Goal: Task Accomplishment & Management: Use online tool/utility

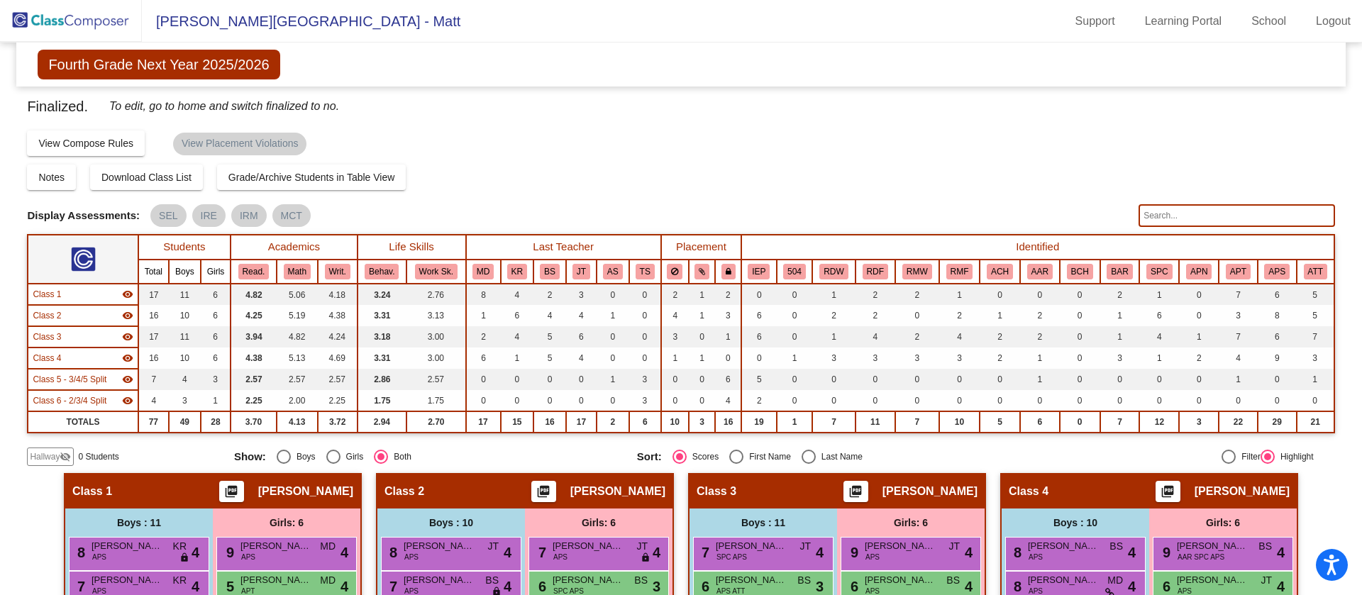
click at [74, 18] on img at bounding box center [71, 21] width 142 height 42
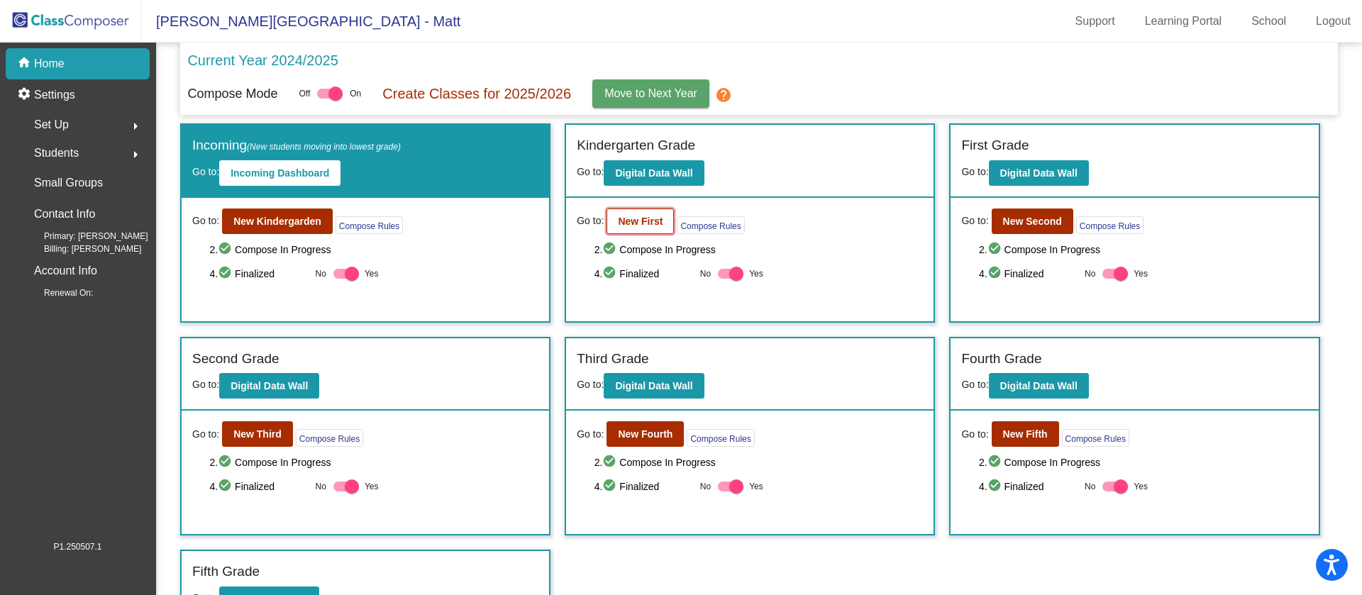
click at [643, 221] on b "New First" at bounding box center [640, 221] width 45 height 11
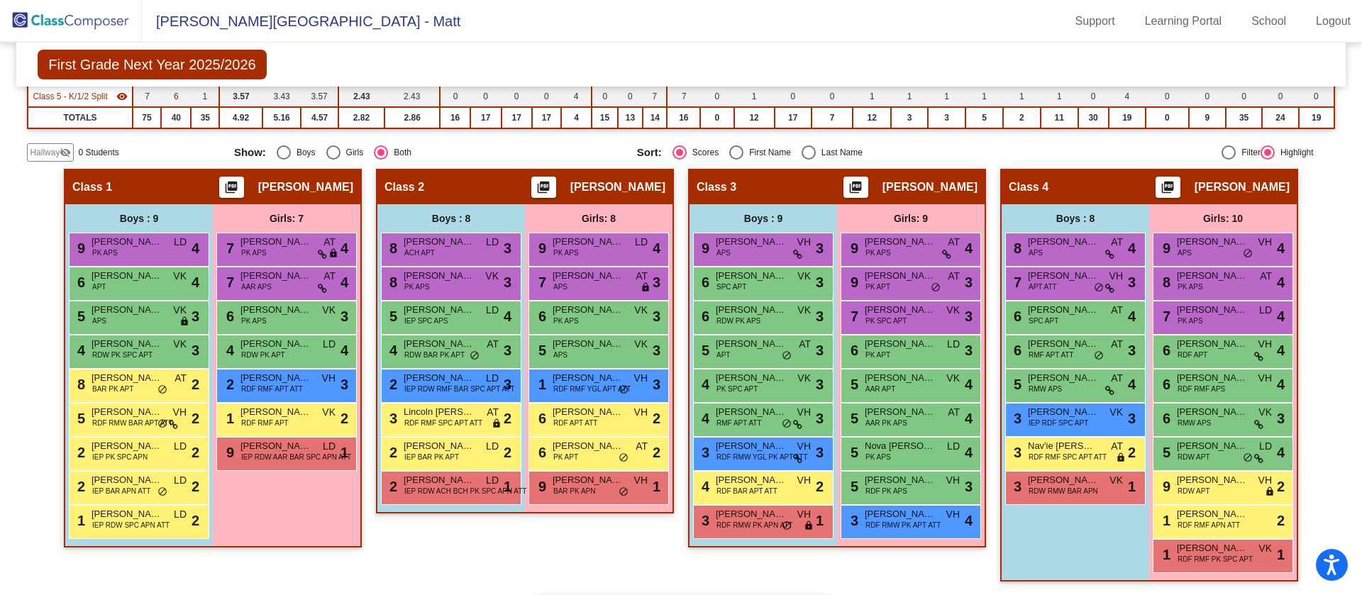
scroll to position [290, 0]
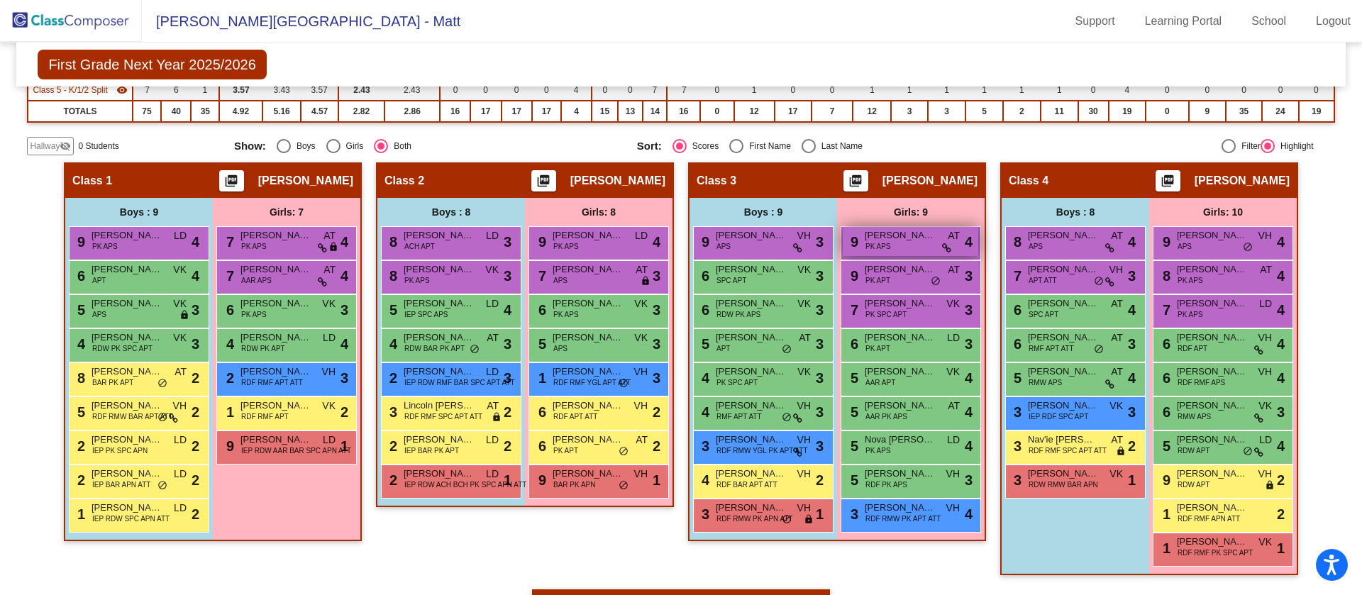
click at [902, 246] on div "9 [PERSON_NAME] PK APS AT lock do_not_disturb_alt 4" at bounding box center [911, 241] width 136 height 29
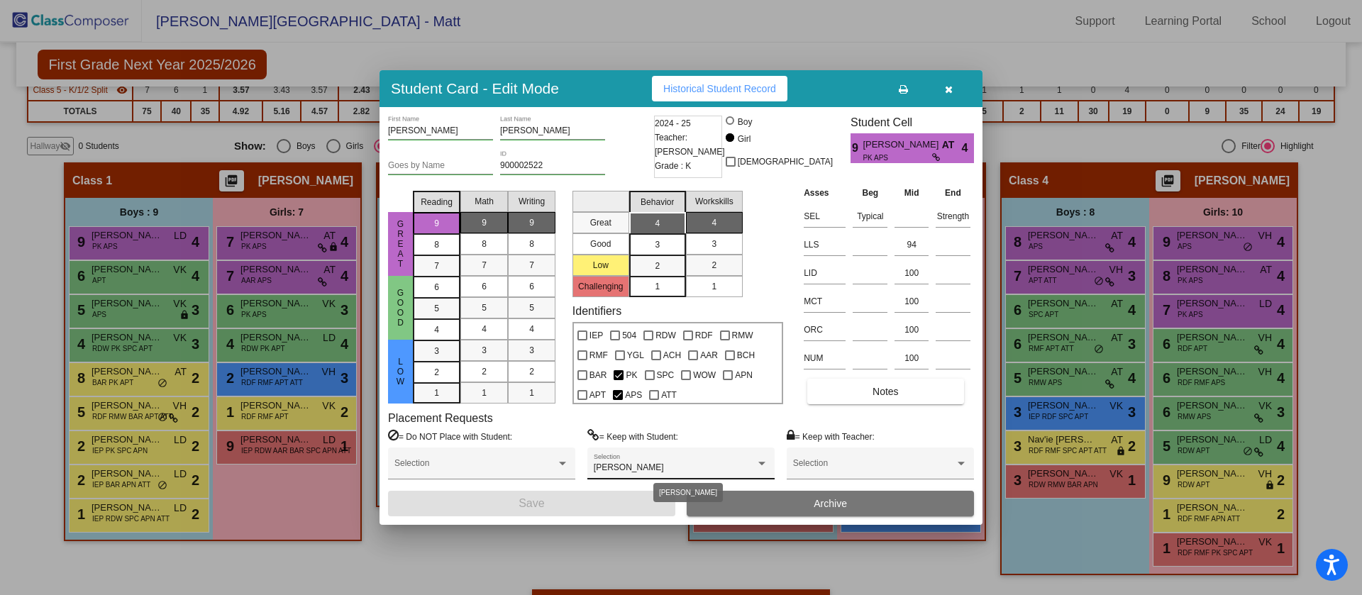
click at [732, 463] on div "[PERSON_NAME]" at bounding box center [675, 468] width 162 height 10
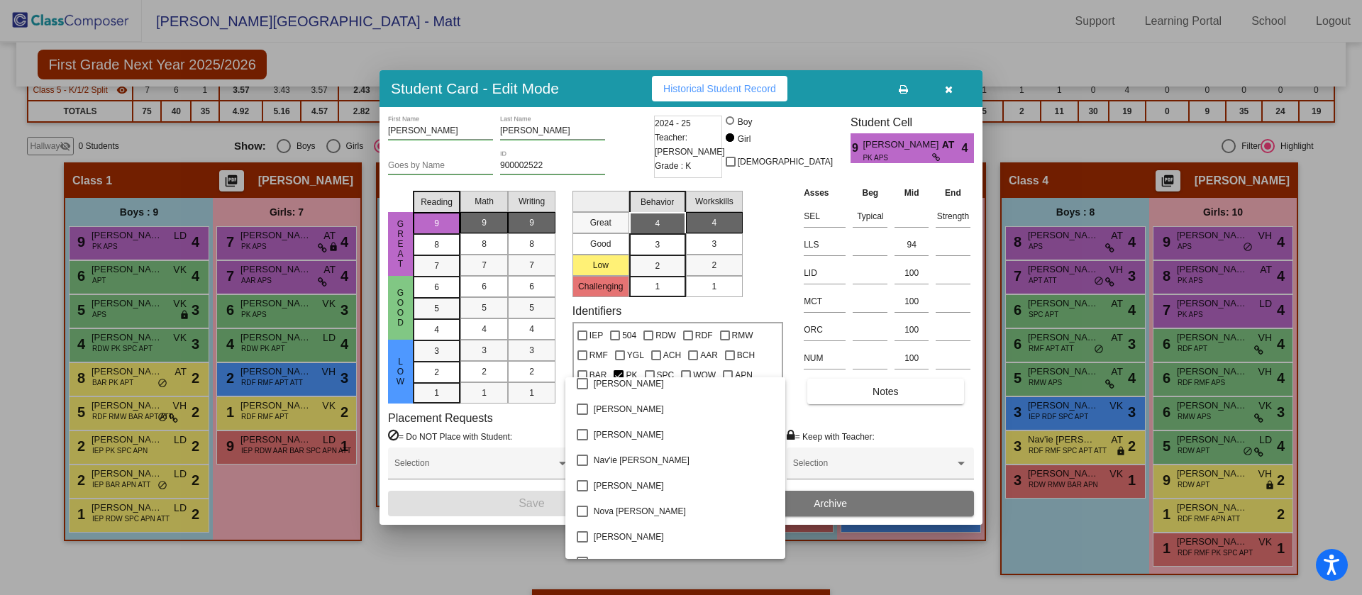
scroll to position [1709, 0]
click at [941, 87] on div at bounding box center [681, 297] width 1362 height 595
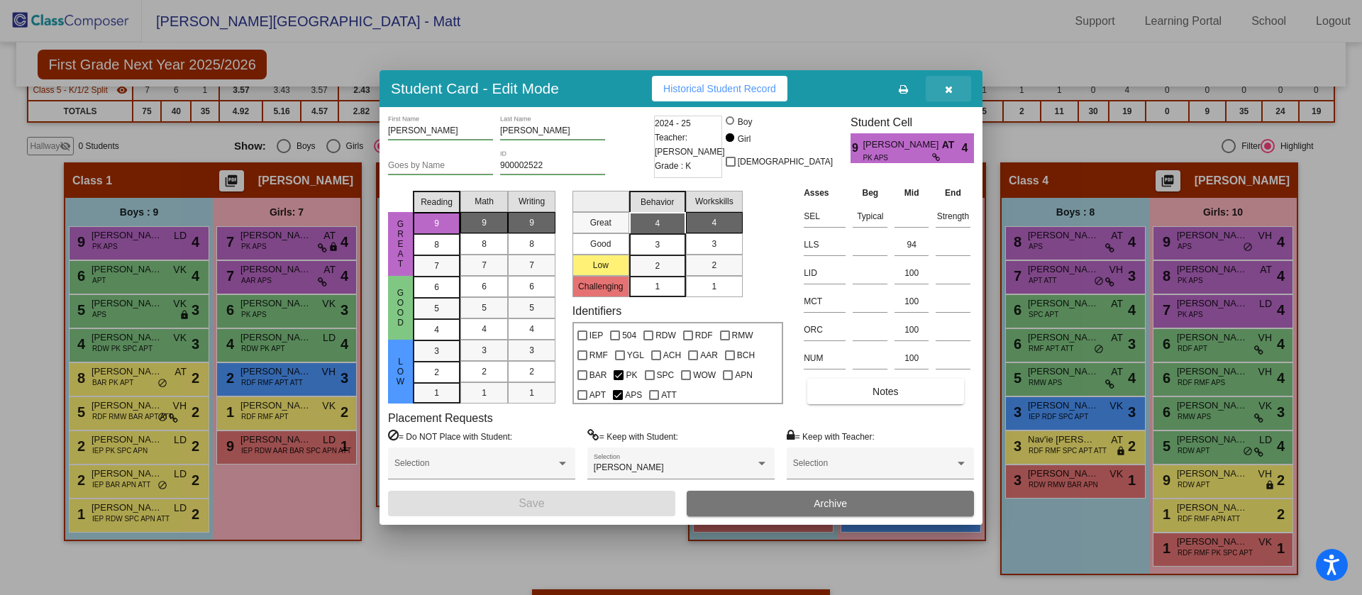
click at [941, 87] on button "button" at bounding box center [948, 89] width 45 height 26
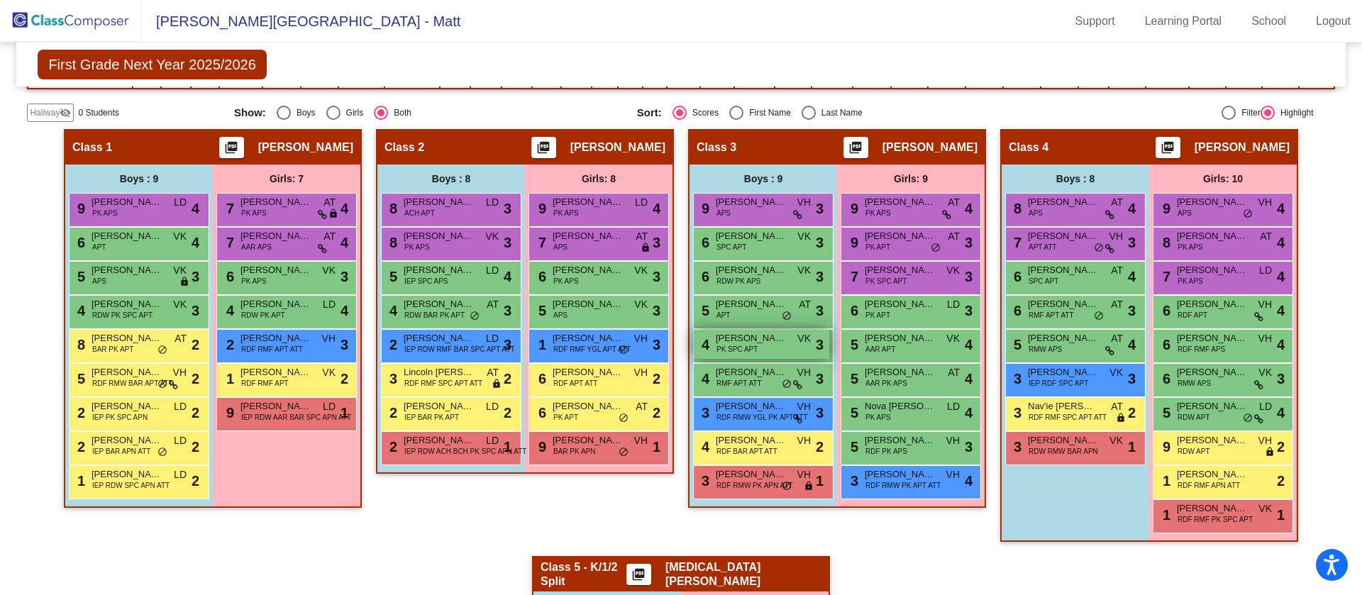
scroll to position [325, 0]
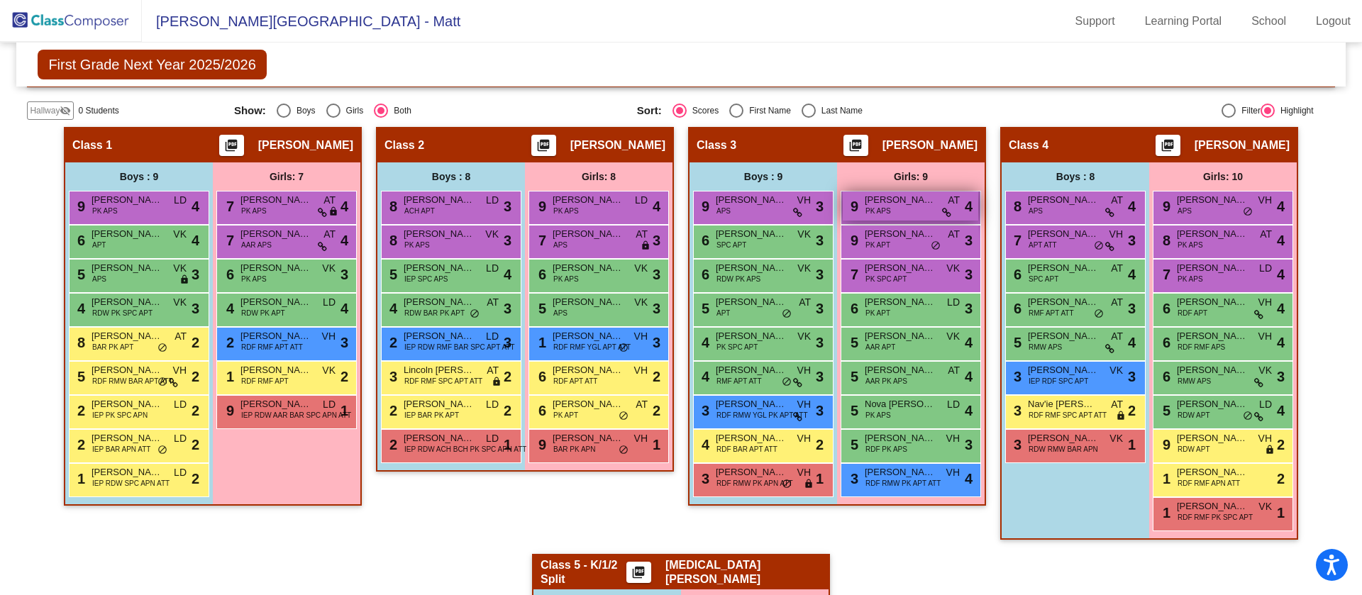
click at [893, 204] on span "[PERSON_NAME]" at bounding box center [900, 200] width 71 height 14
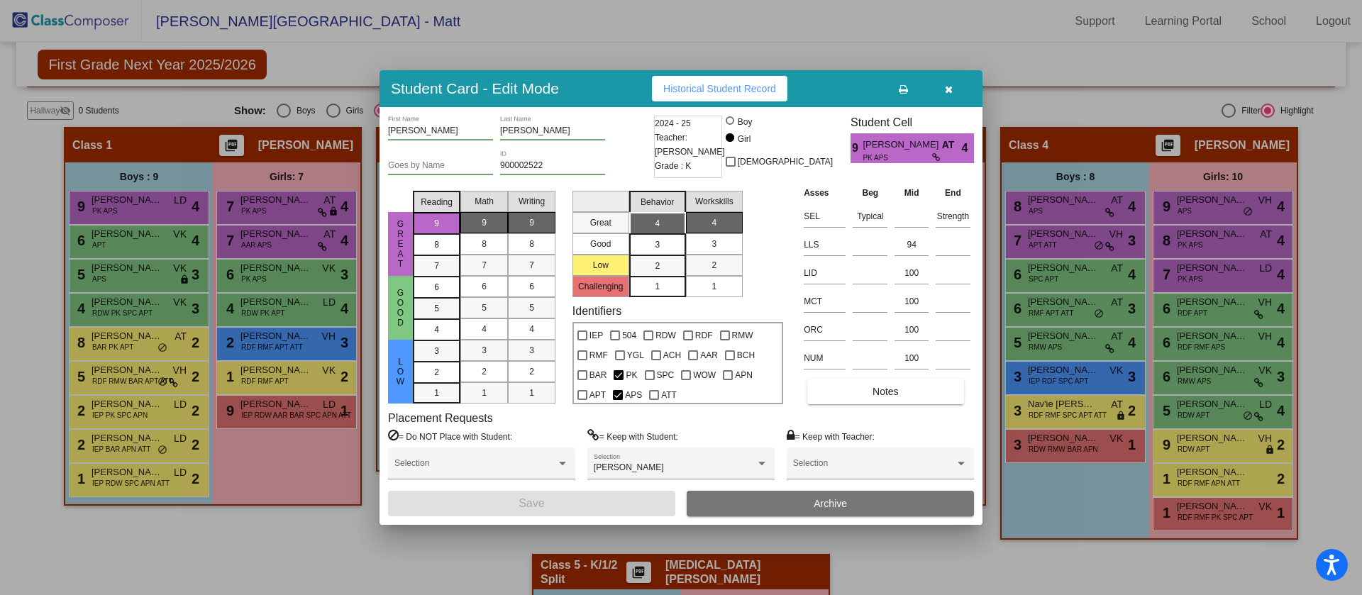
click at [945, 91] on icon "button" at bounding box center [949, 89] width 8 height 10
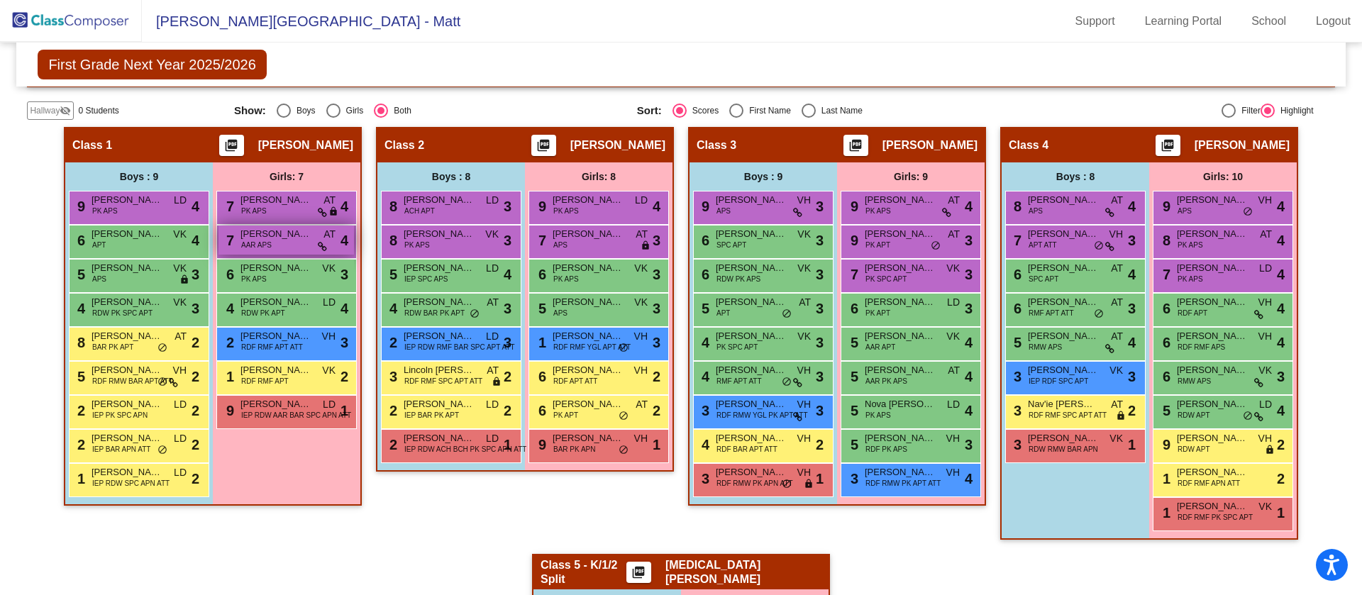
click at [270, 242] on div "7 [PERSON_NAME] AAR APS AT lock do_not_disturb_alt 4" at bounding box center [287, 240] width 136 height 29
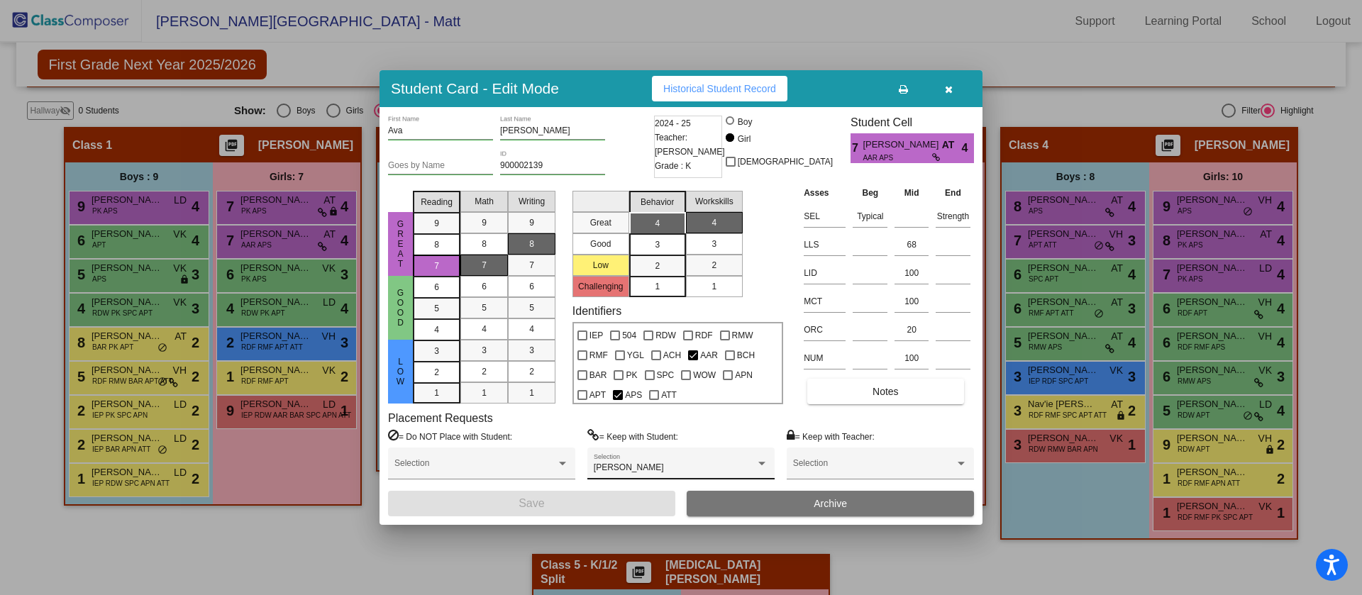
click at [644, 462] on div "[PERSON_NAME] Selection" at bounding box center [681, 467] width 175 height 26
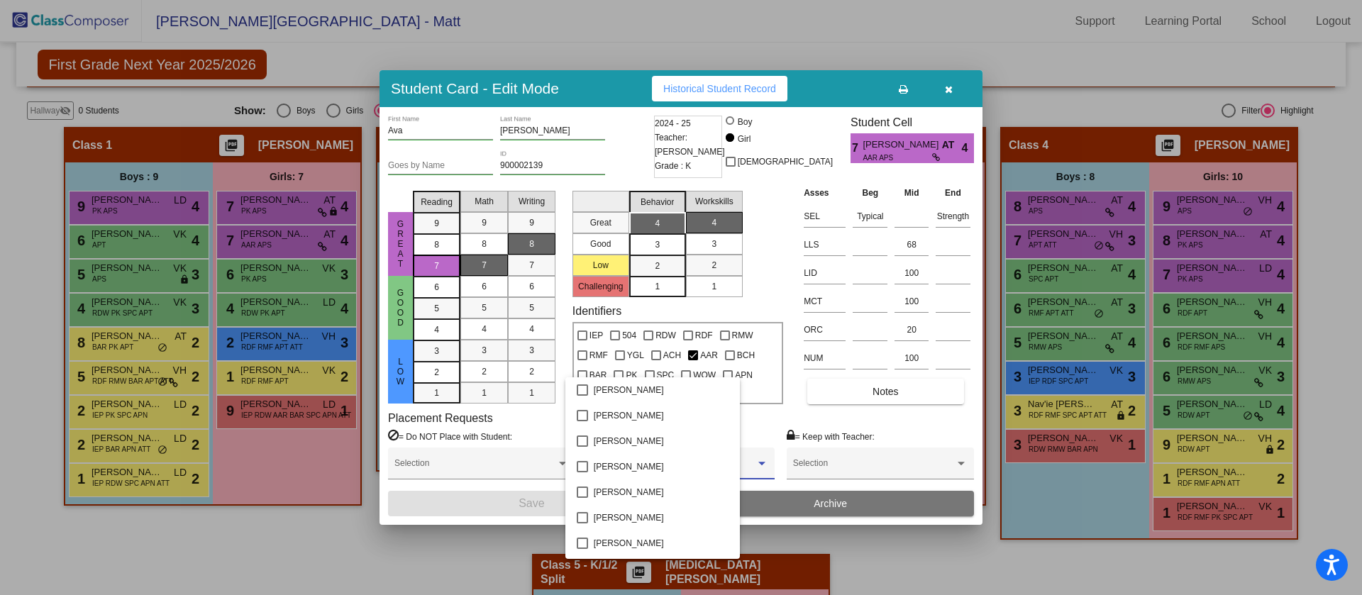
scroll to position [918, 0]
click at [287, 536] on div at bounding box center [681, 297] width 1362 height 595
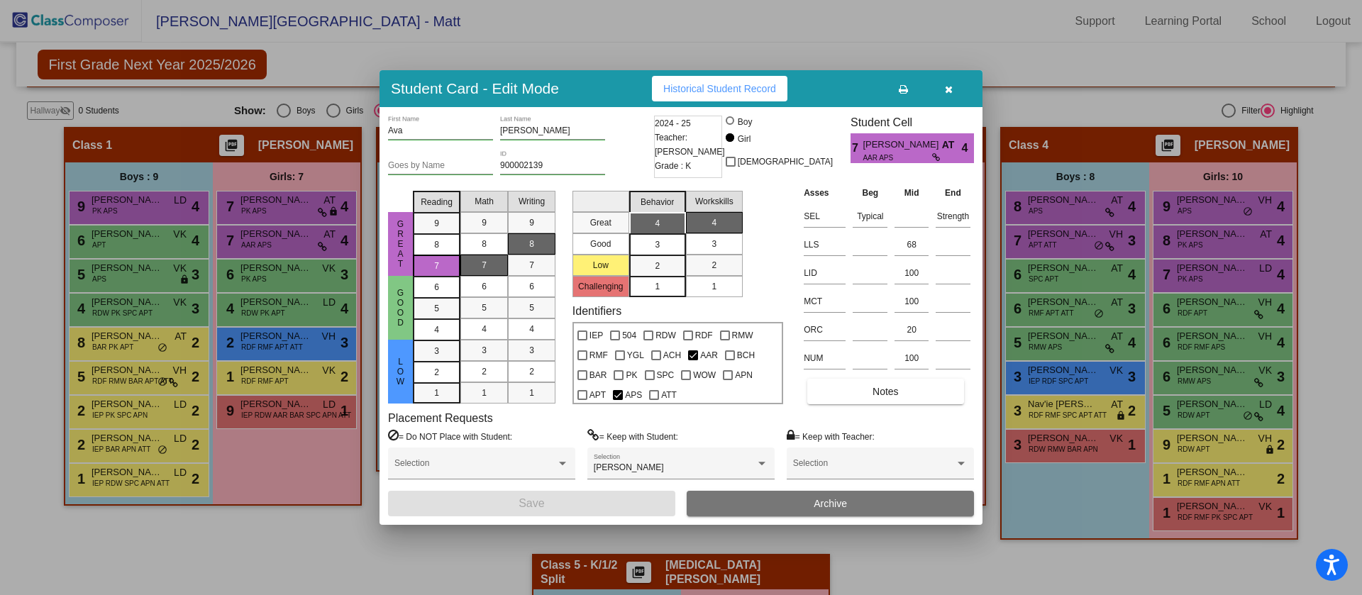
click at [950, 87] on icon "button" at bounding box center [949, 89] width 8 height 10
